Goal: Information Seeking & Learning: Learn about a topic

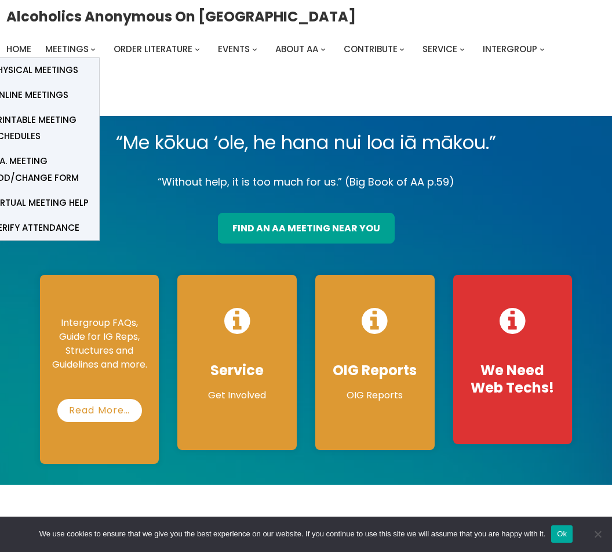
click at [26, 96] on span "Online Meetings" at bounding box center [30, 95] width 76 height 16
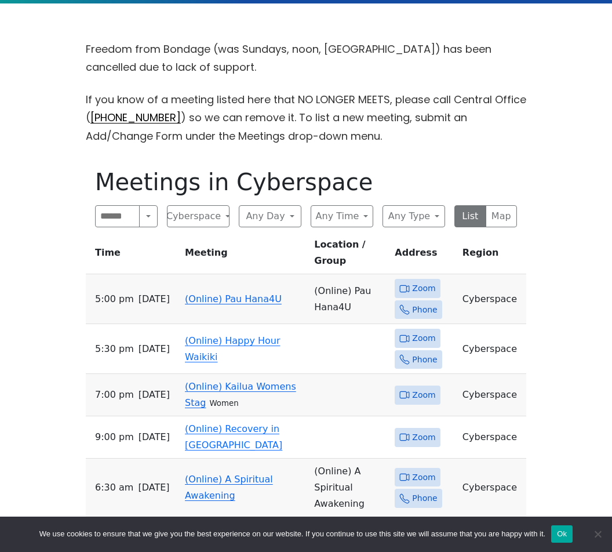
scroll to position [329, 0]
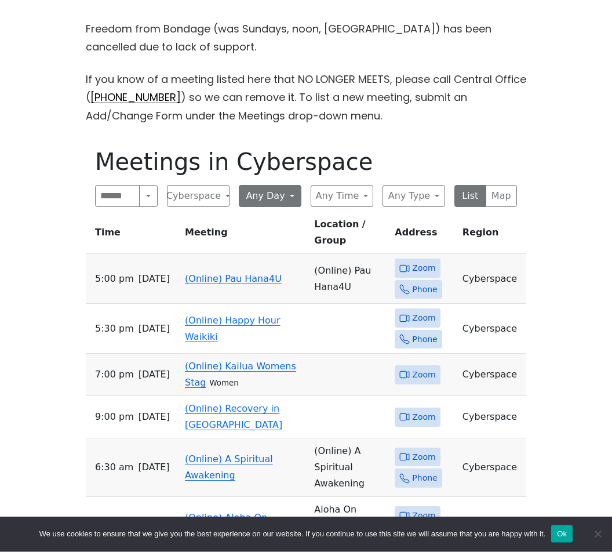
click at [255, 202] on button "Any Day" at bounding box center [270, 196] width 63 height 22
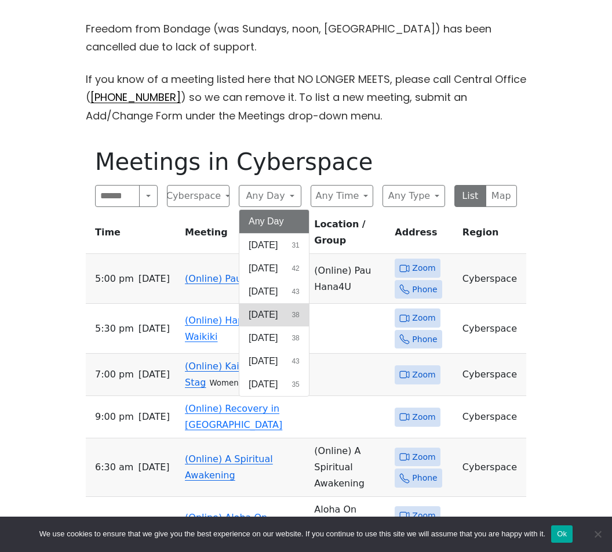
click at [258, 313] on span "[DATE]" at bounding box center [263, 315] width 29 height 14
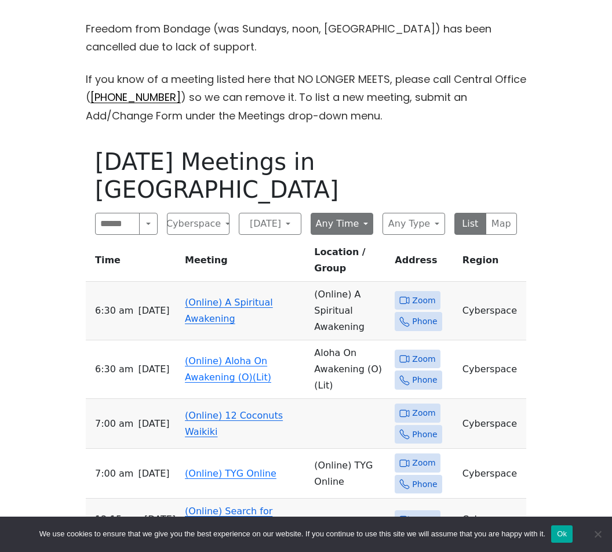
click at [331, 213] on button "Any Time" at bounding box center [342, 224] width 63 height 22
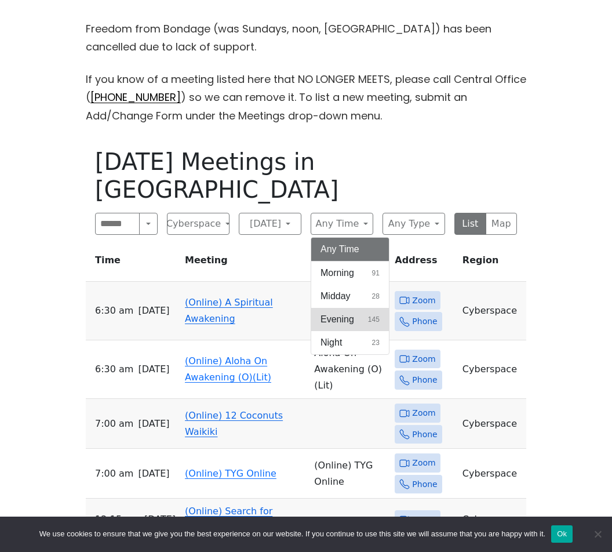
click at [326, 312] on span "Evening" at bounding box center [337, 319] width 34 height 14
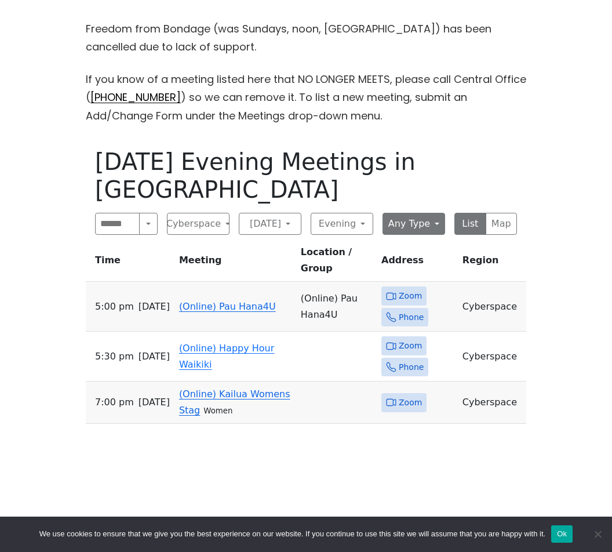
click at [410, 224] on button "Any Type" at bounding box center [413, 224] width 63 height 22
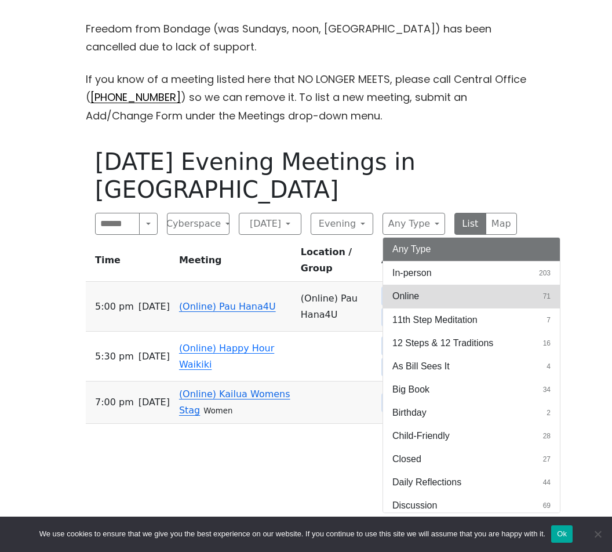
click at [404, 300] on span "Online" at bounding box center [405, 296] width 27 height 14
